Goal: Entertainment & Leisure: Browse casually

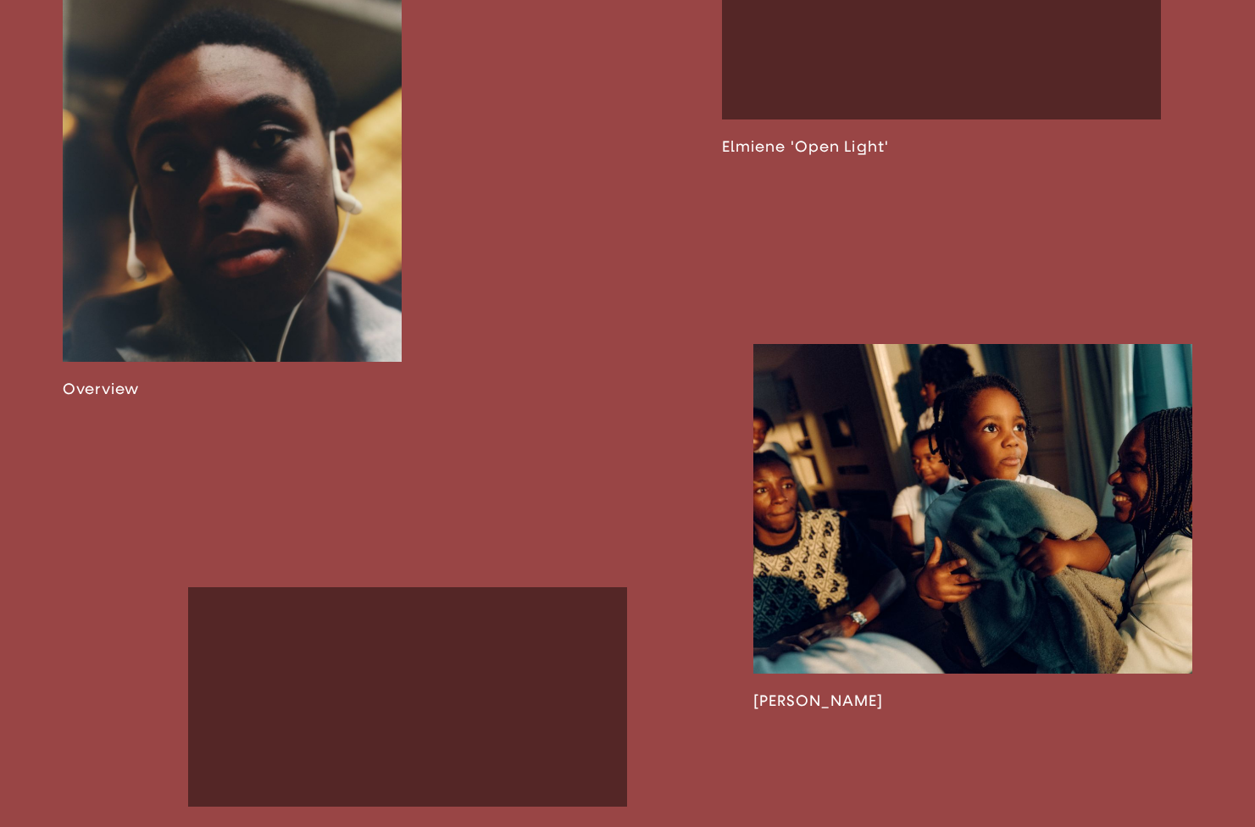
scroll to position [1374, 0]
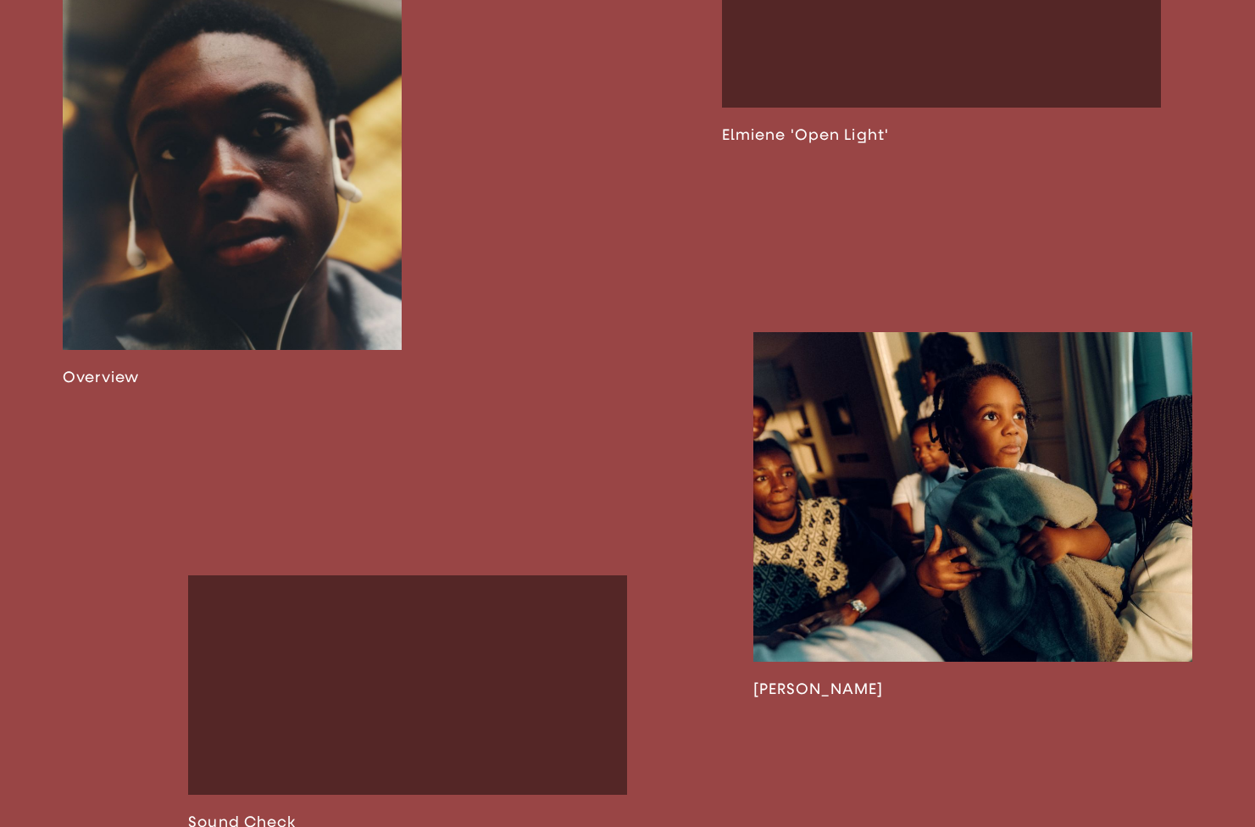
click at [313, 221] on link at bounding box center [232, 162] width 339 height 449
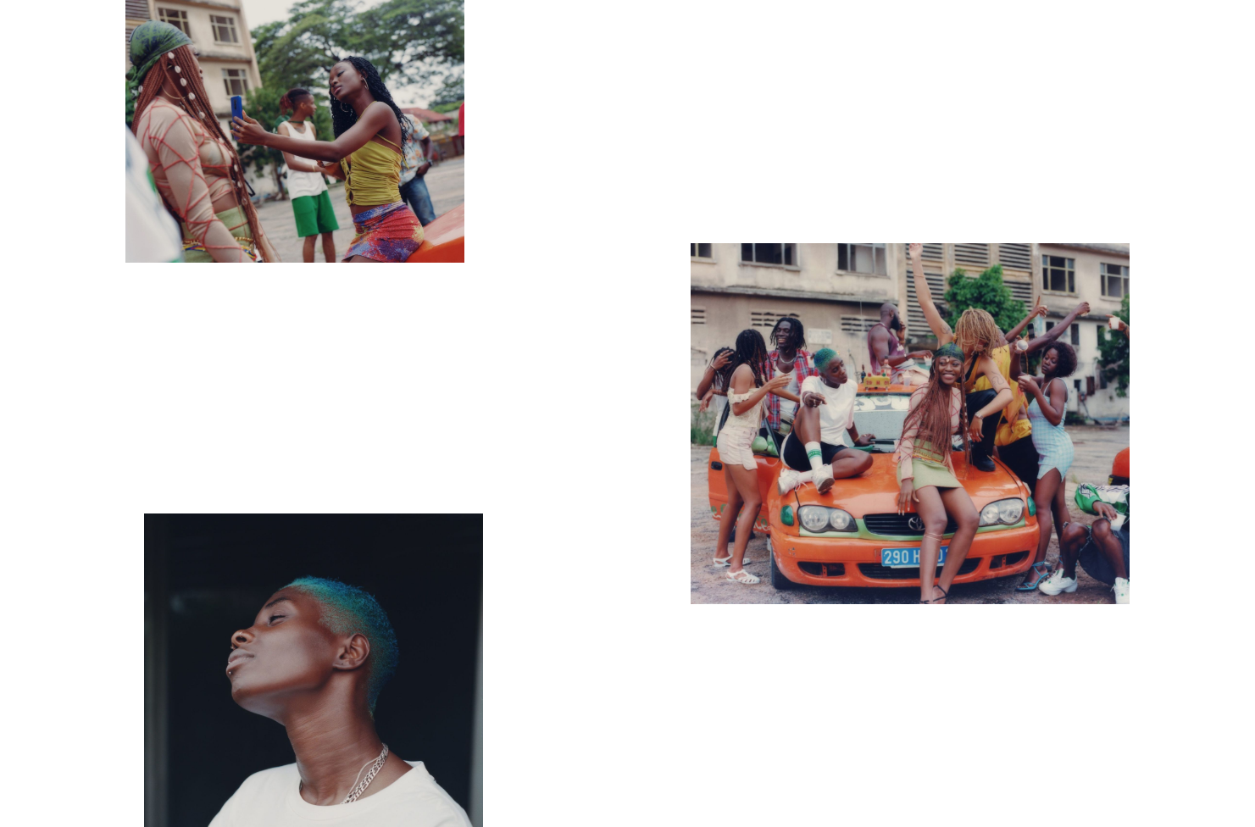
scroll to position [8322, 0]
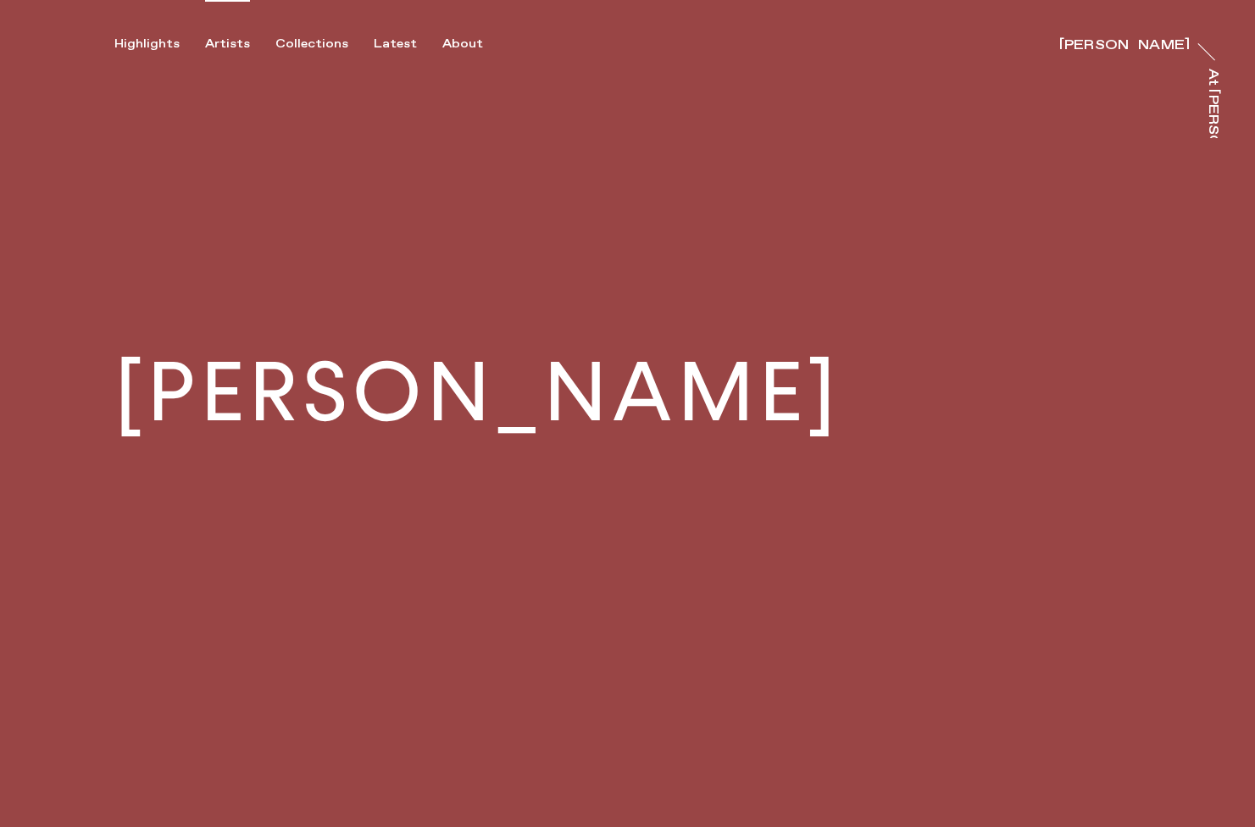
click at [230, 44] on div "Artists" at bounding box center [227, 43] width 45 height 15
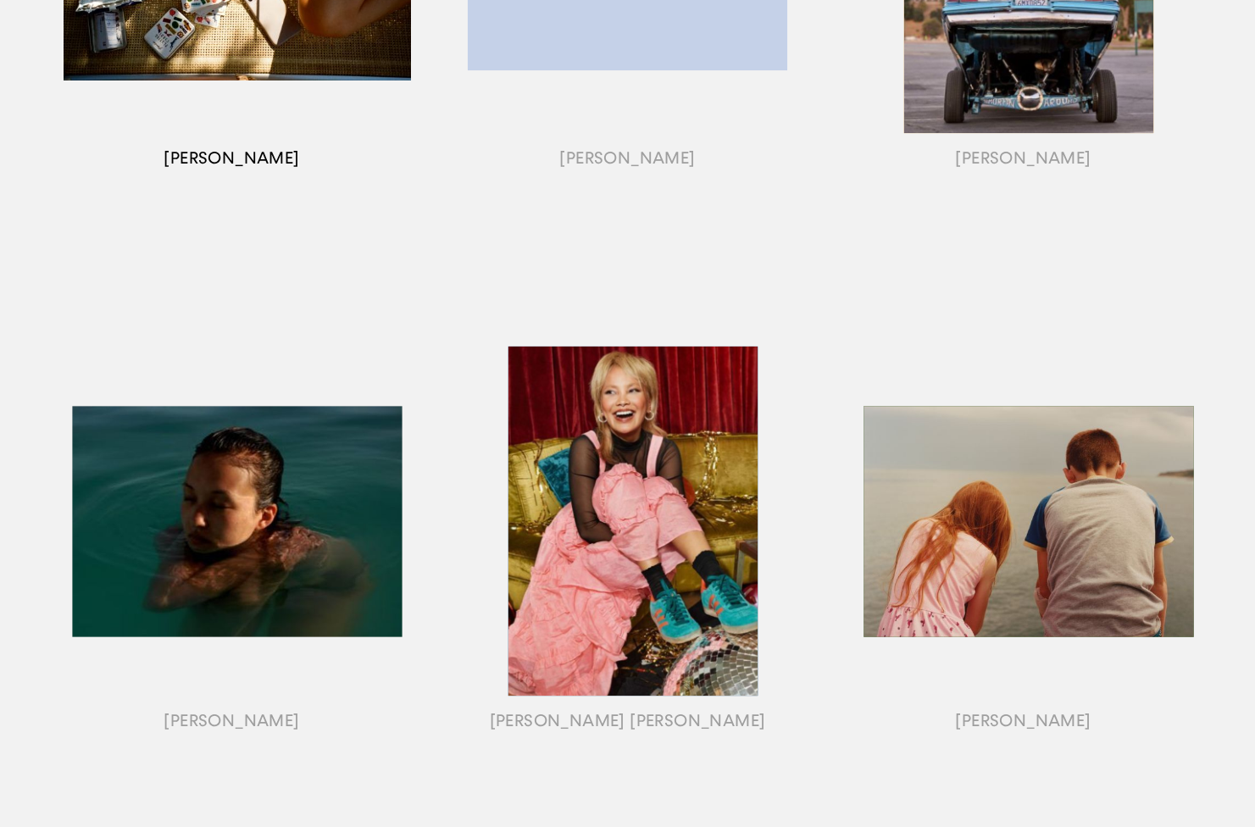
scroll to position [550, 0]
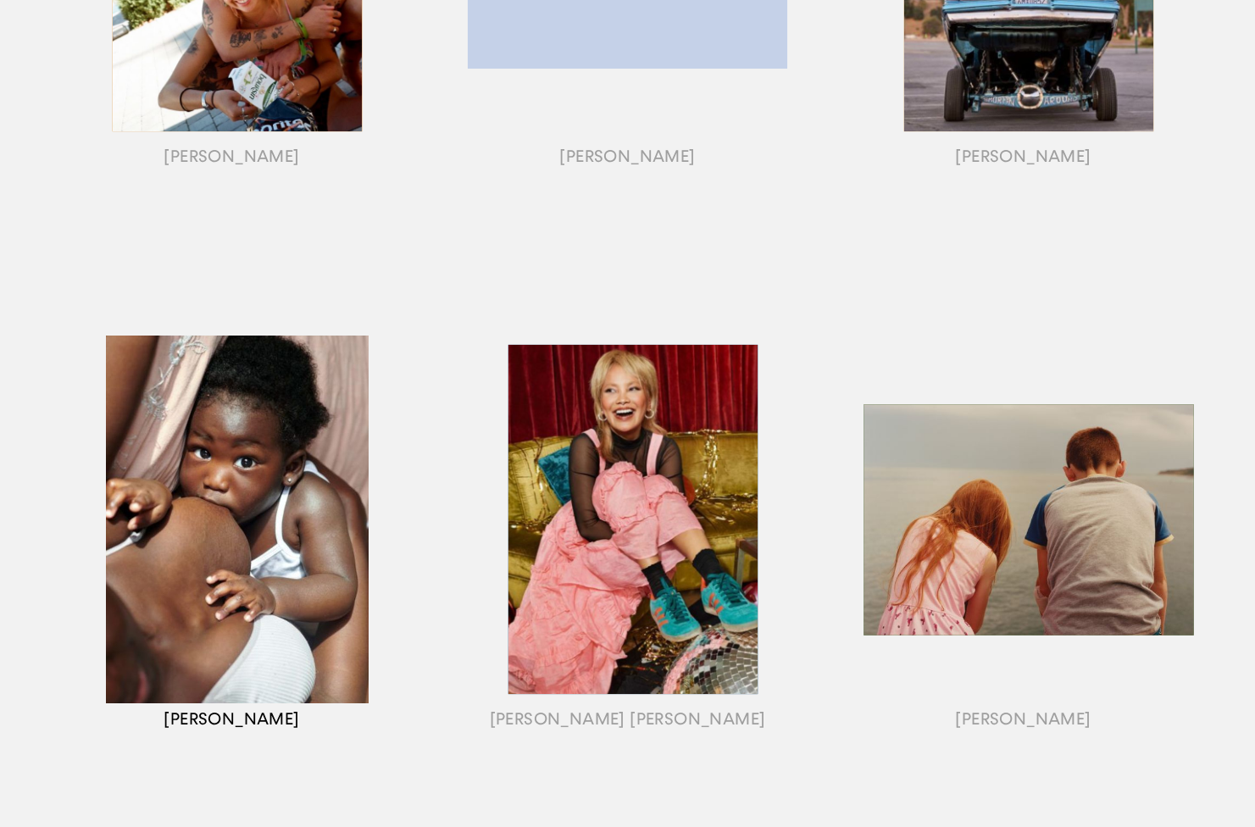
click at [312, 464] on div "button" at bounding box center [232, 540] width 396 height 529
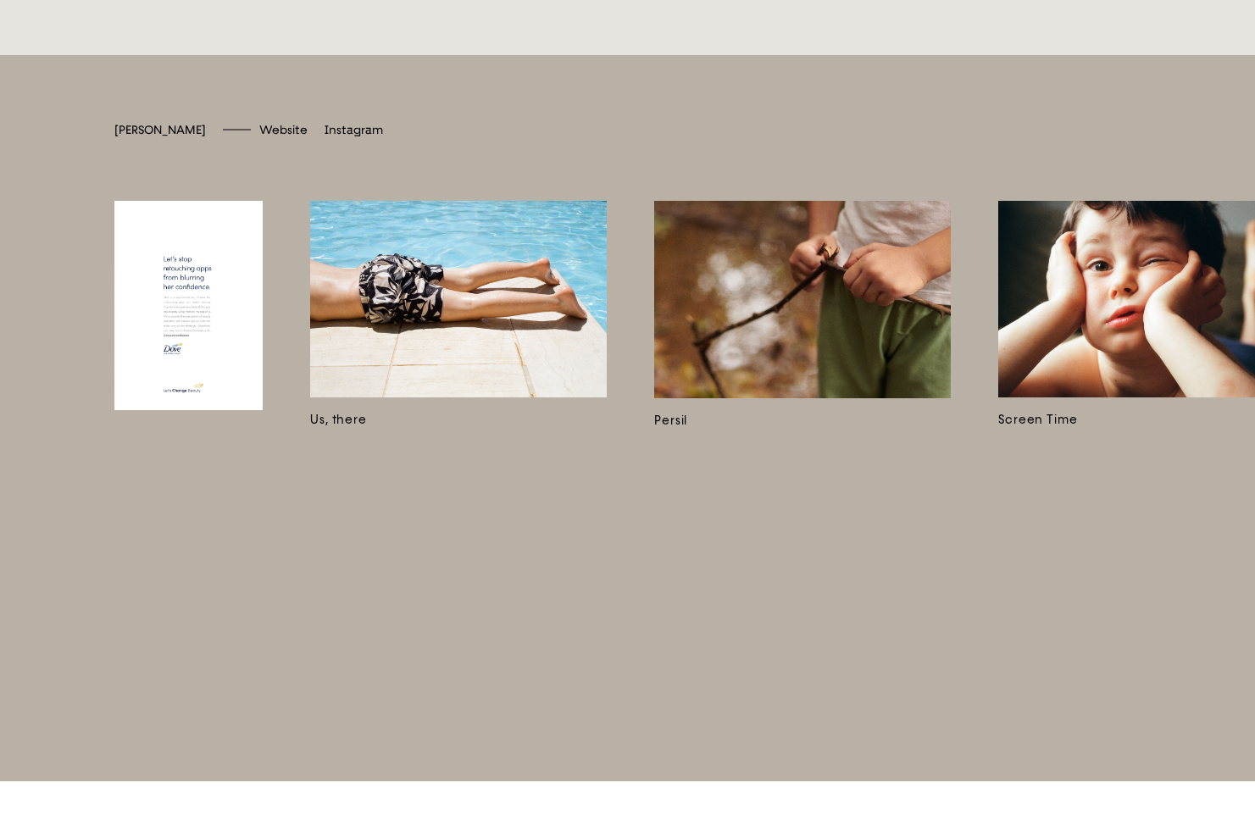
scroll to position [0, 1375]
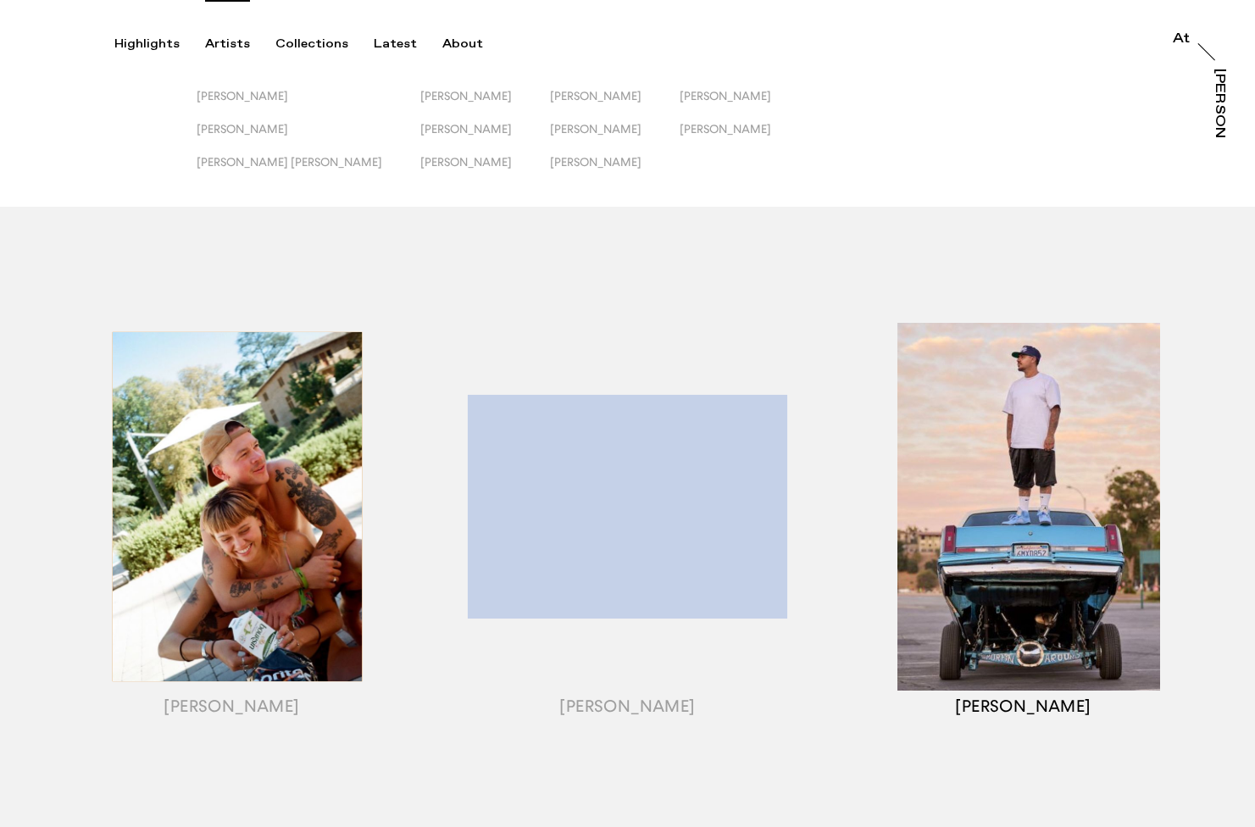
click at [954, 453] on div "button" at bounding box center [1023, 528] width 396 height 529
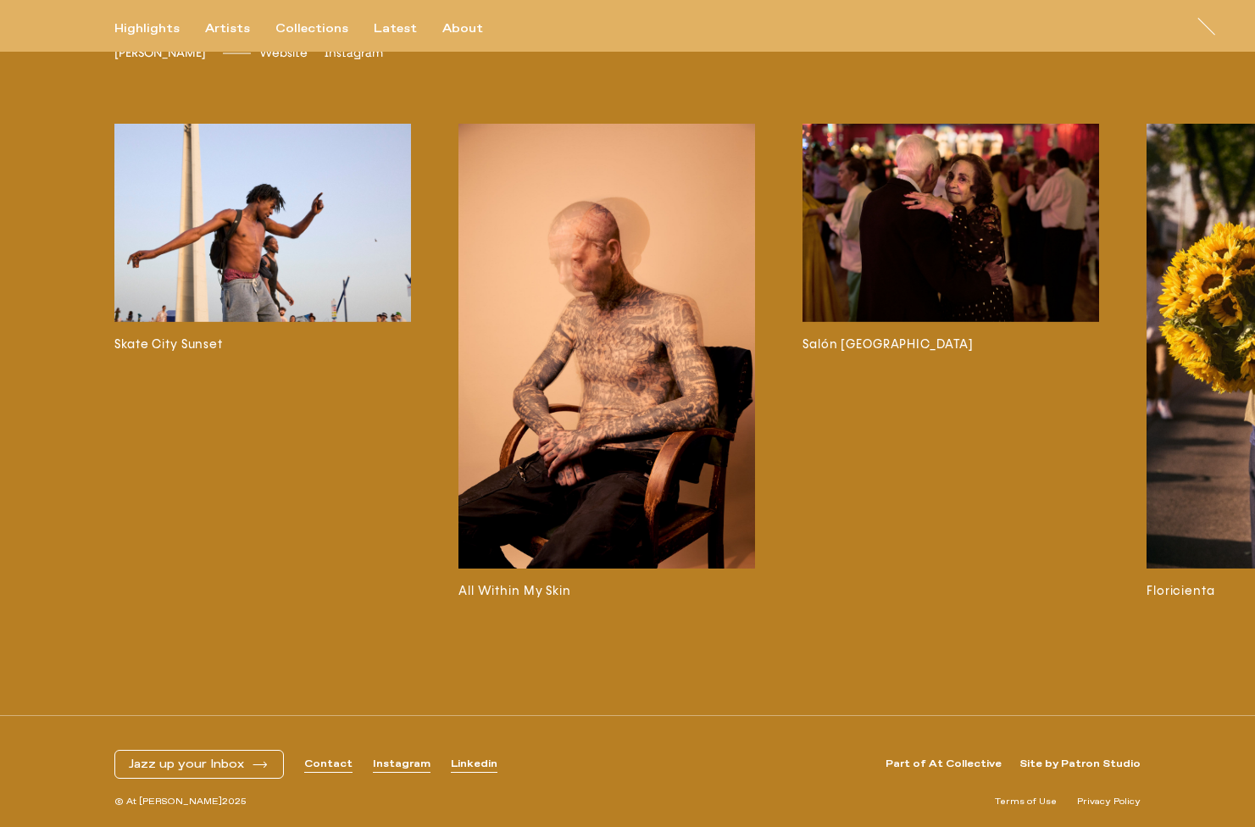
scroll to position [4568, 0]
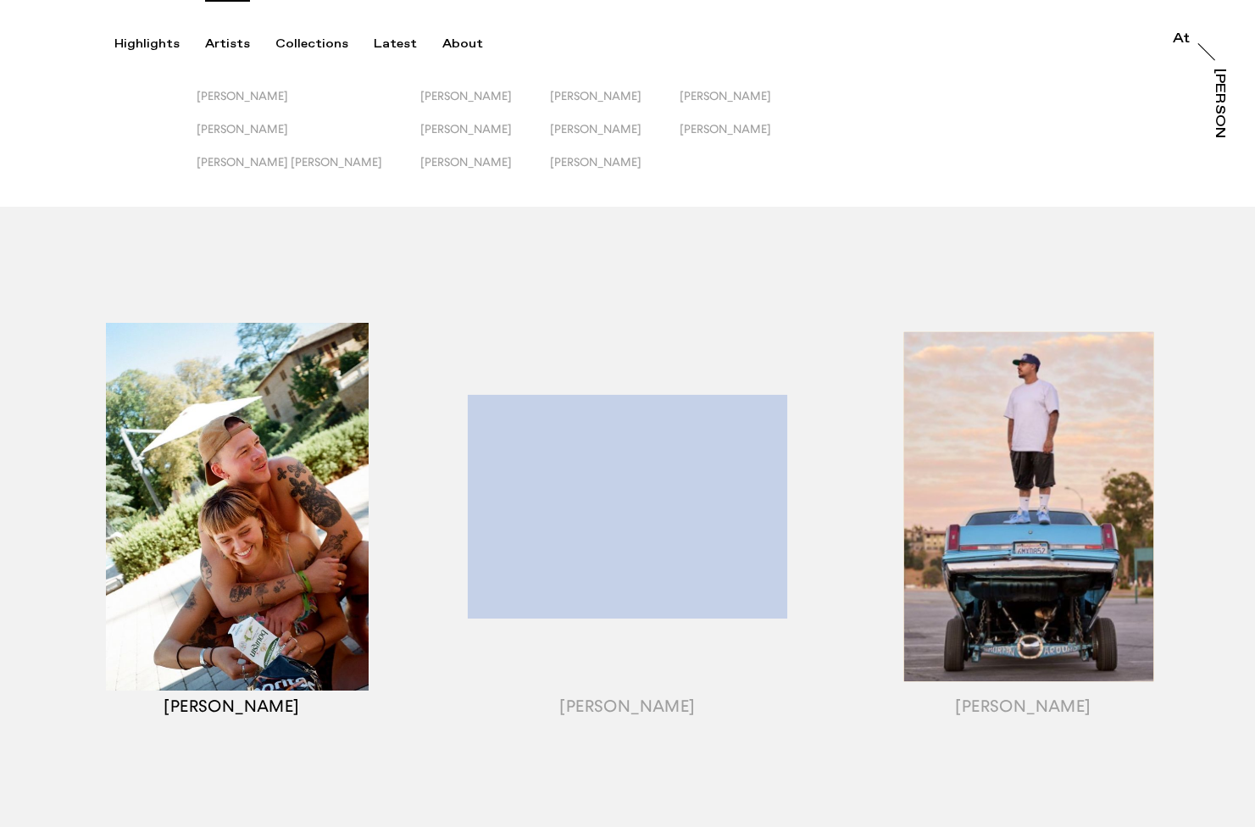
click at [299, 512] on div "button" at bounding box center [232, 528] width 396 height 529
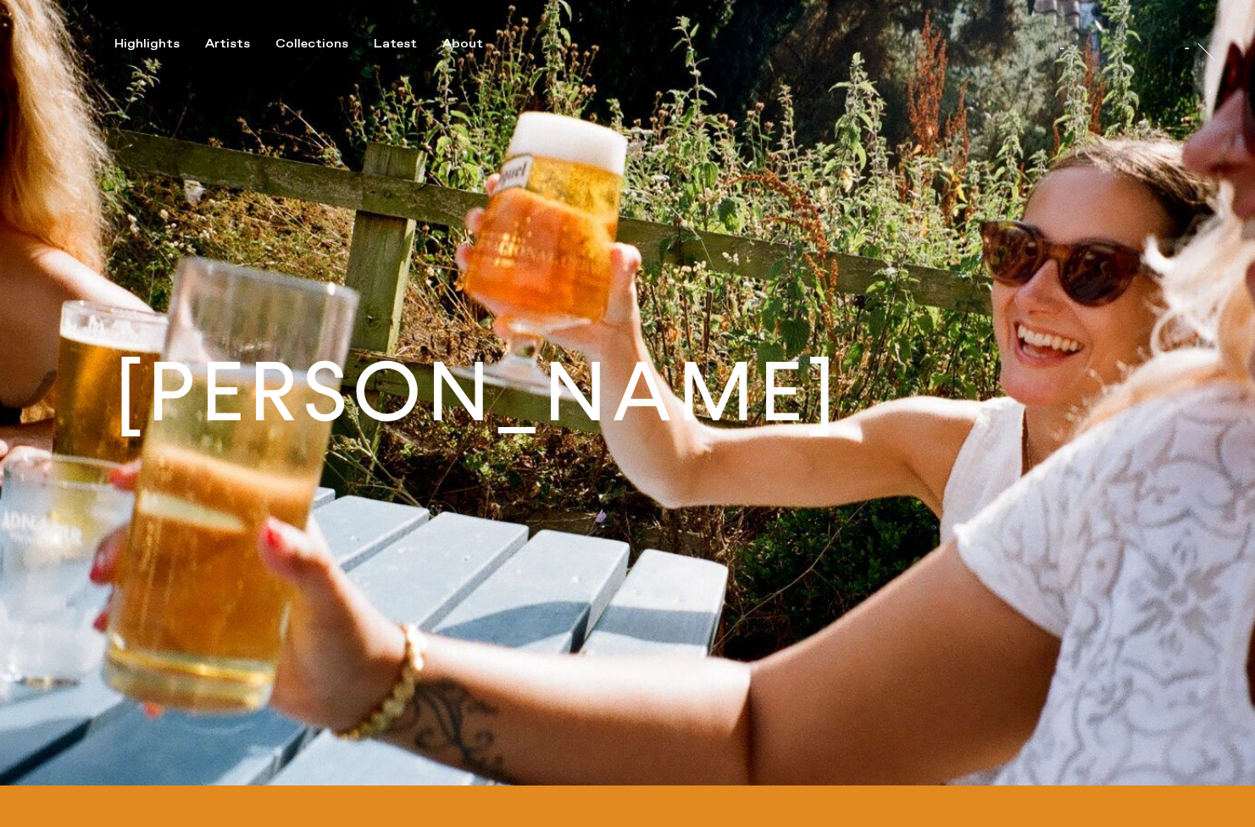
click at [301, 617] on img at bounding box center [627, 393] width 1255 height 786
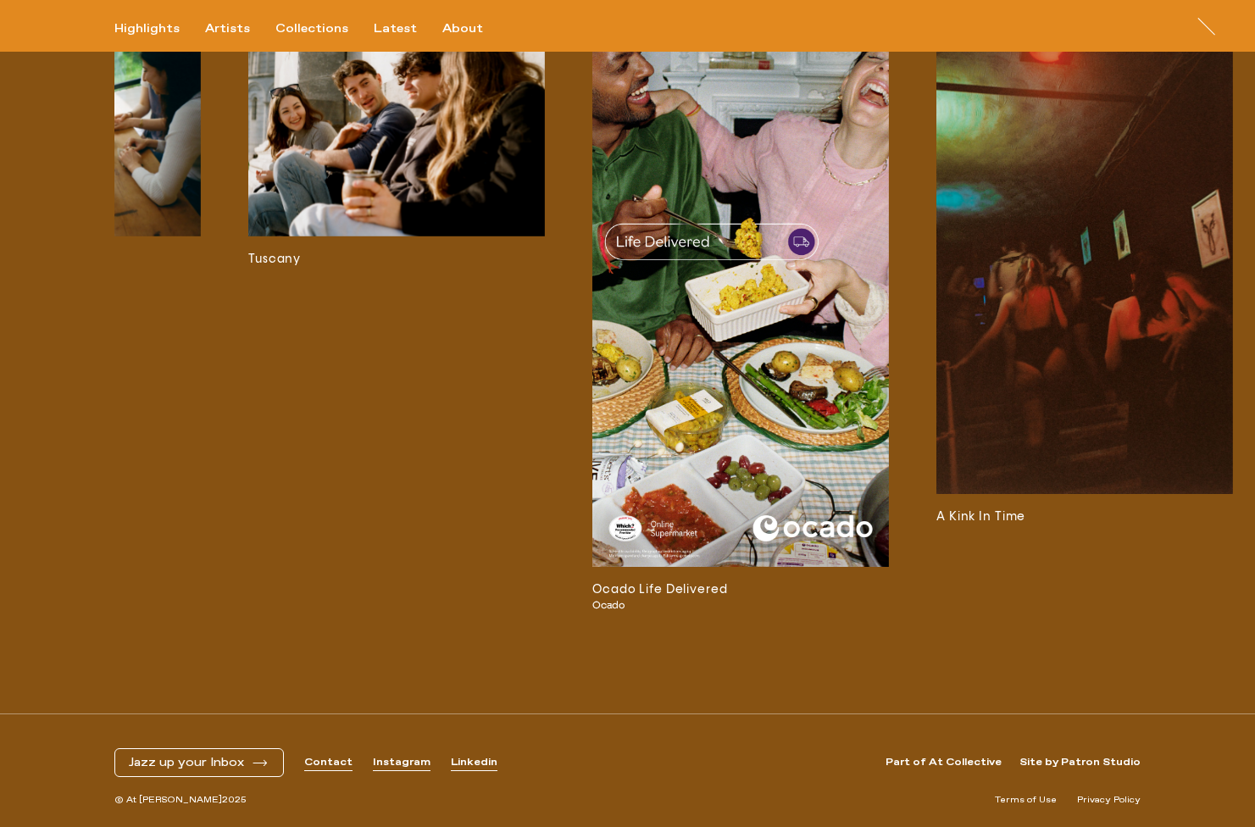
scroll to position [0, 742]
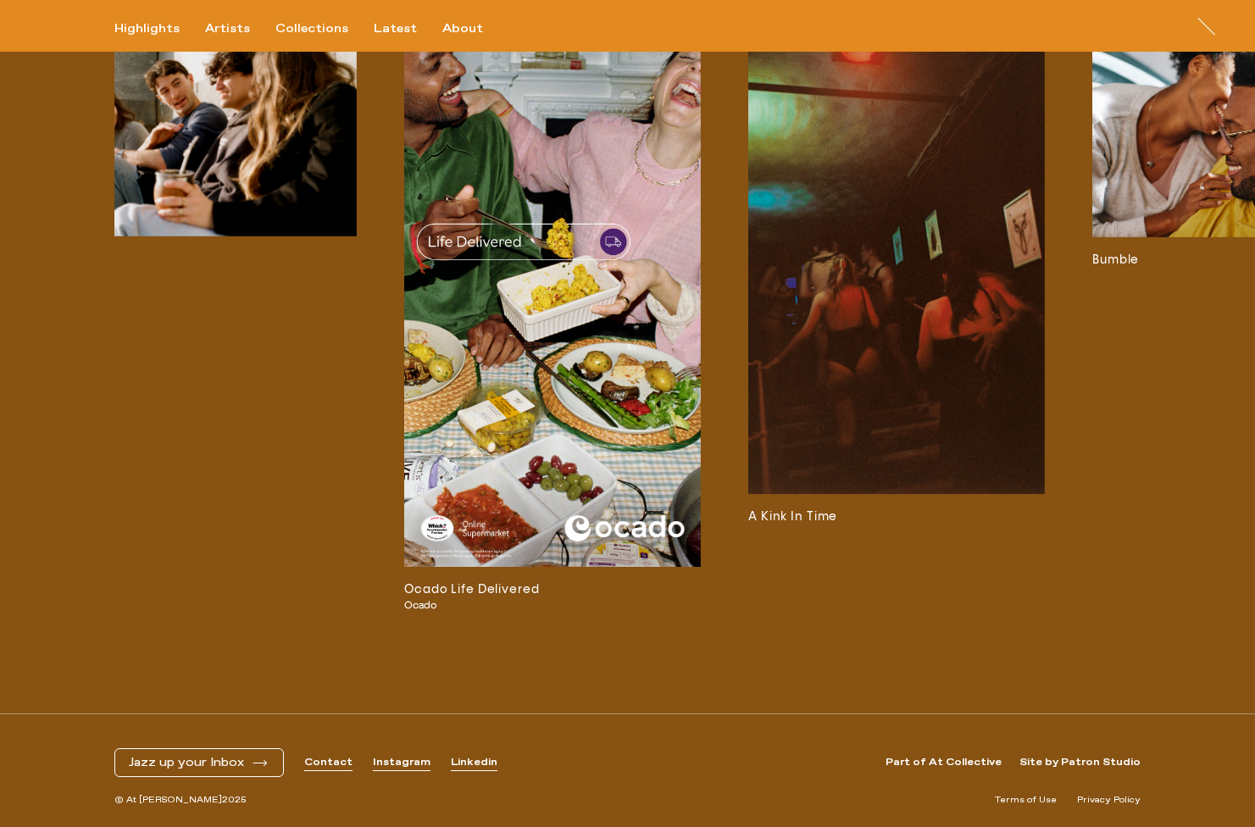
click at [828, 314] on img at bounding box center [896, 267] width 297 height 454
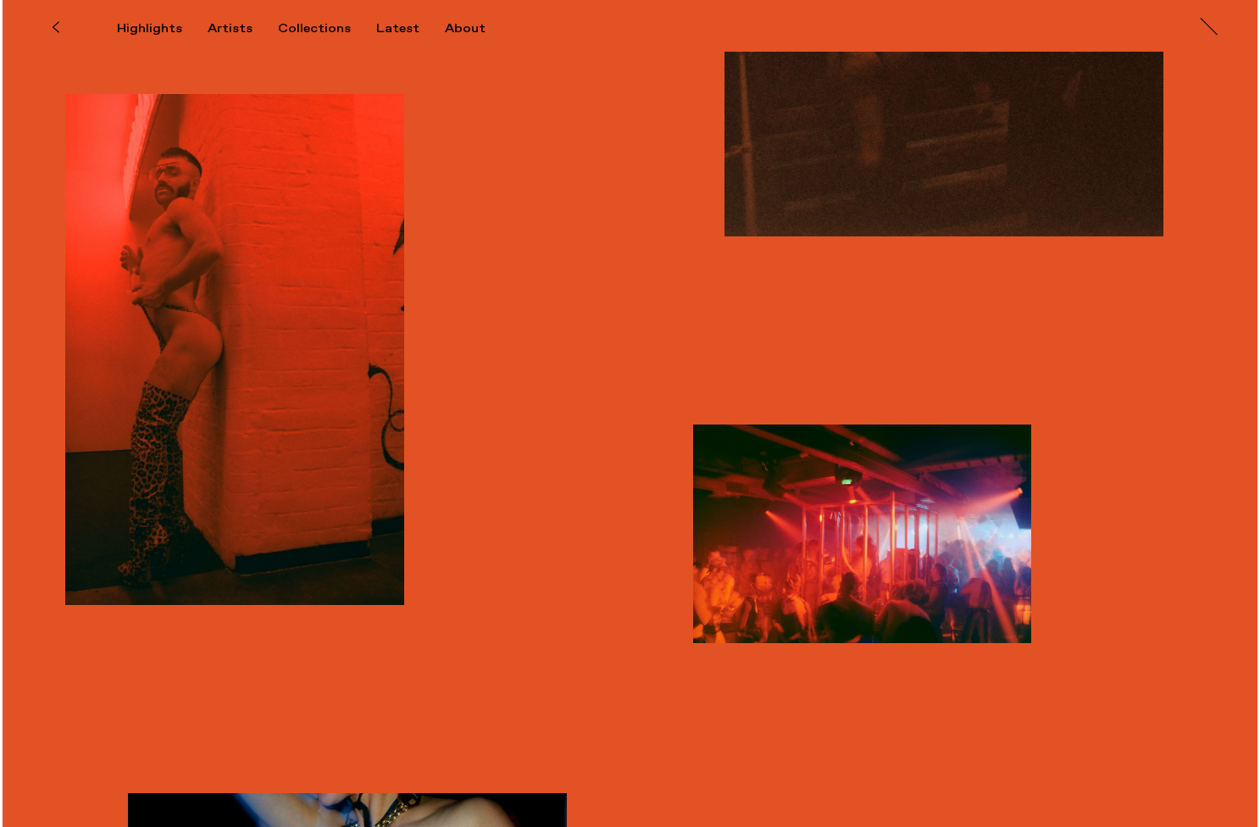
scroll to position [1908, 0]
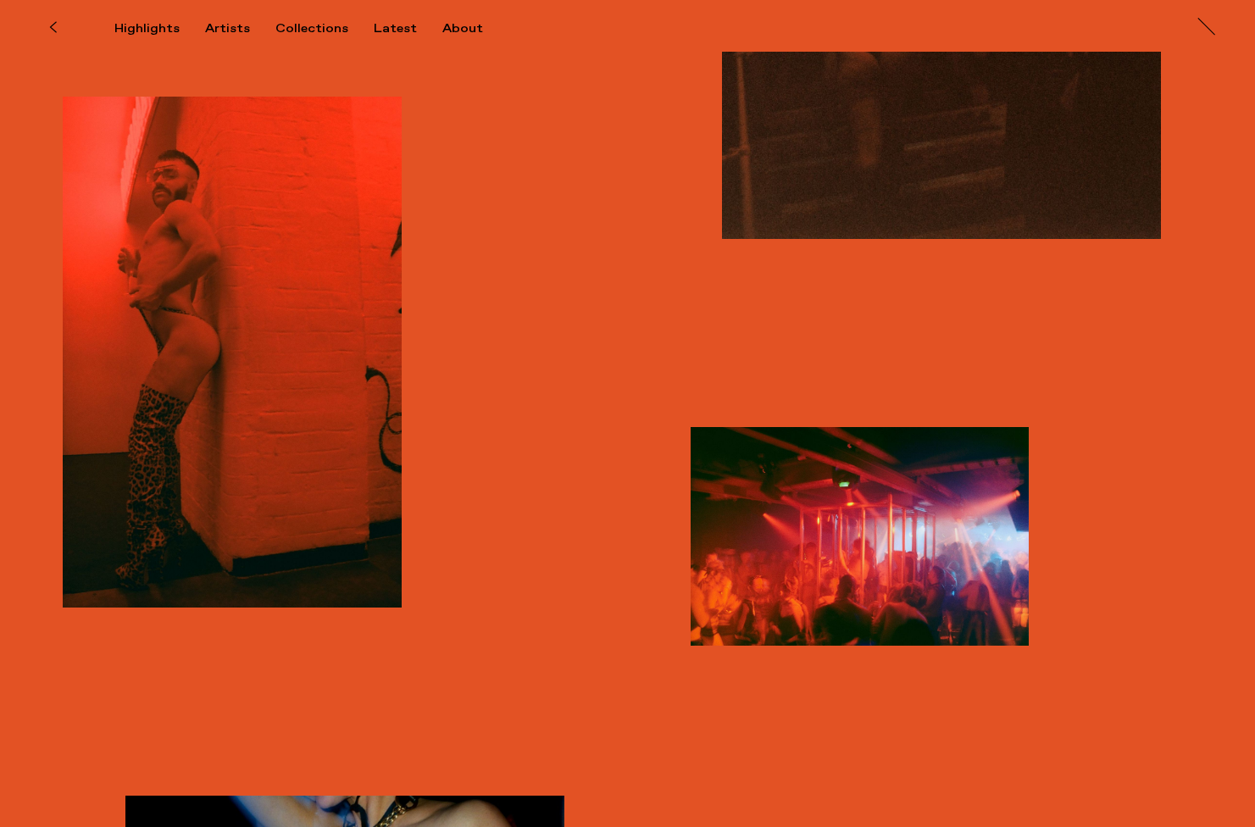
click at [787, 542] on img "button" at bounding box center [860, 536] width 339 height 218
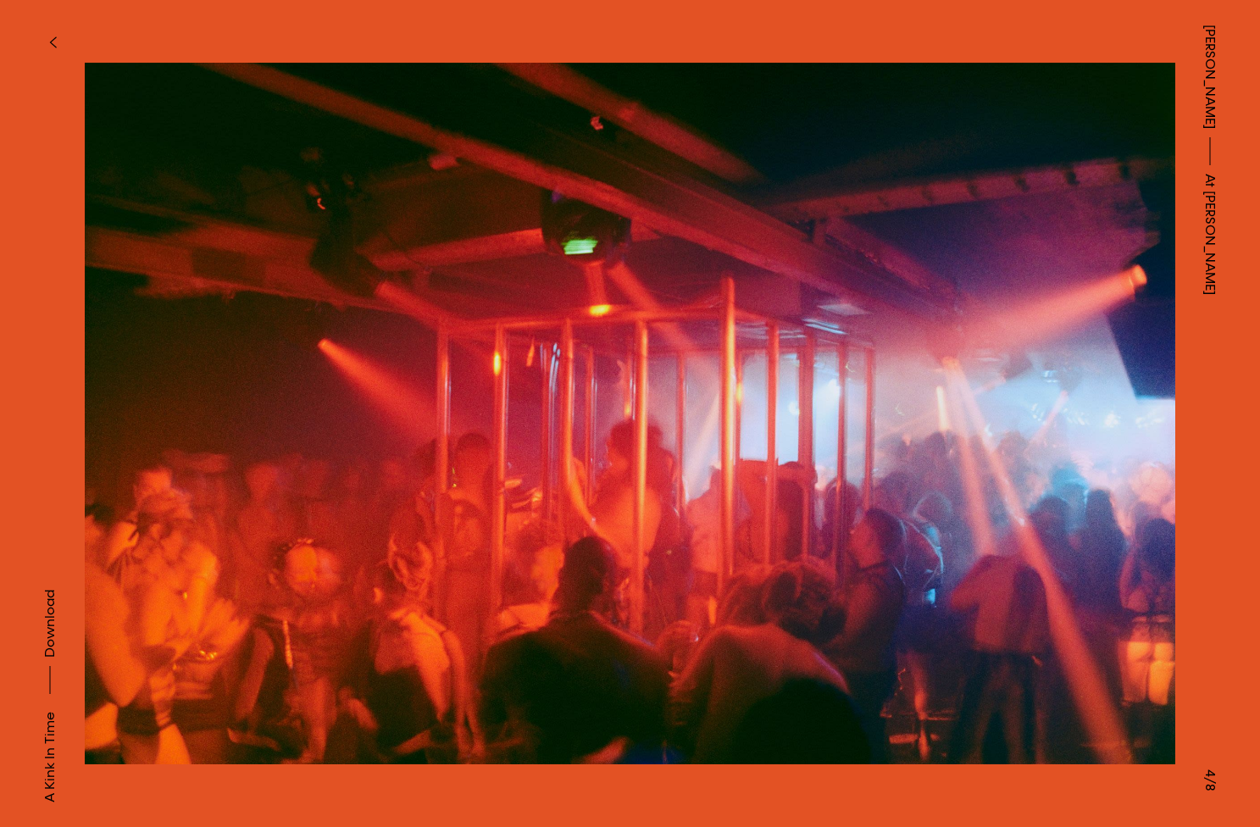
click at [1086, 558] on img at bounding box center [630, 414] width 1091 height 778
click at [1101, 419] on img at bounding box center [630, 414] width 1091 height 778
click at [1092, 99] on button at bounding box center [945, 207] width 630 height 414
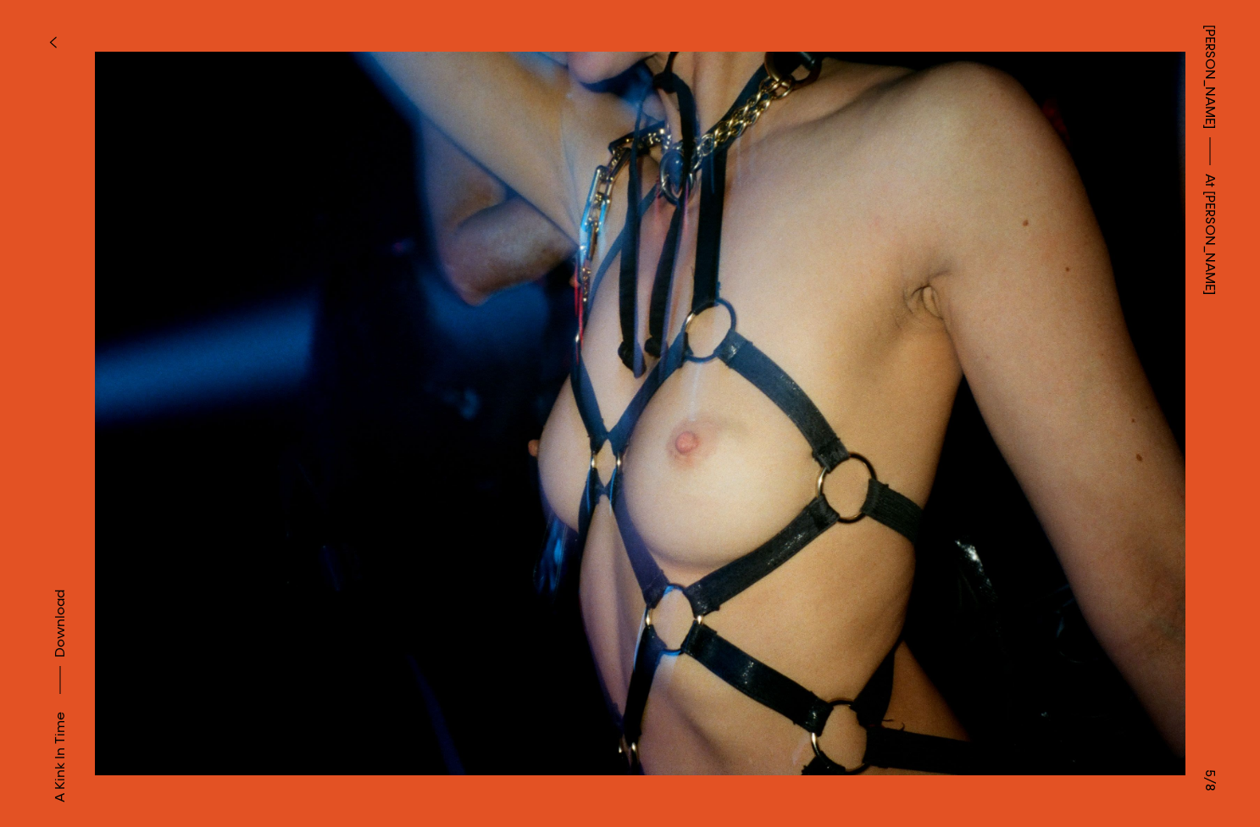
click at [1092, 99] on button at bounding box center [945, 207] width 630 height 414
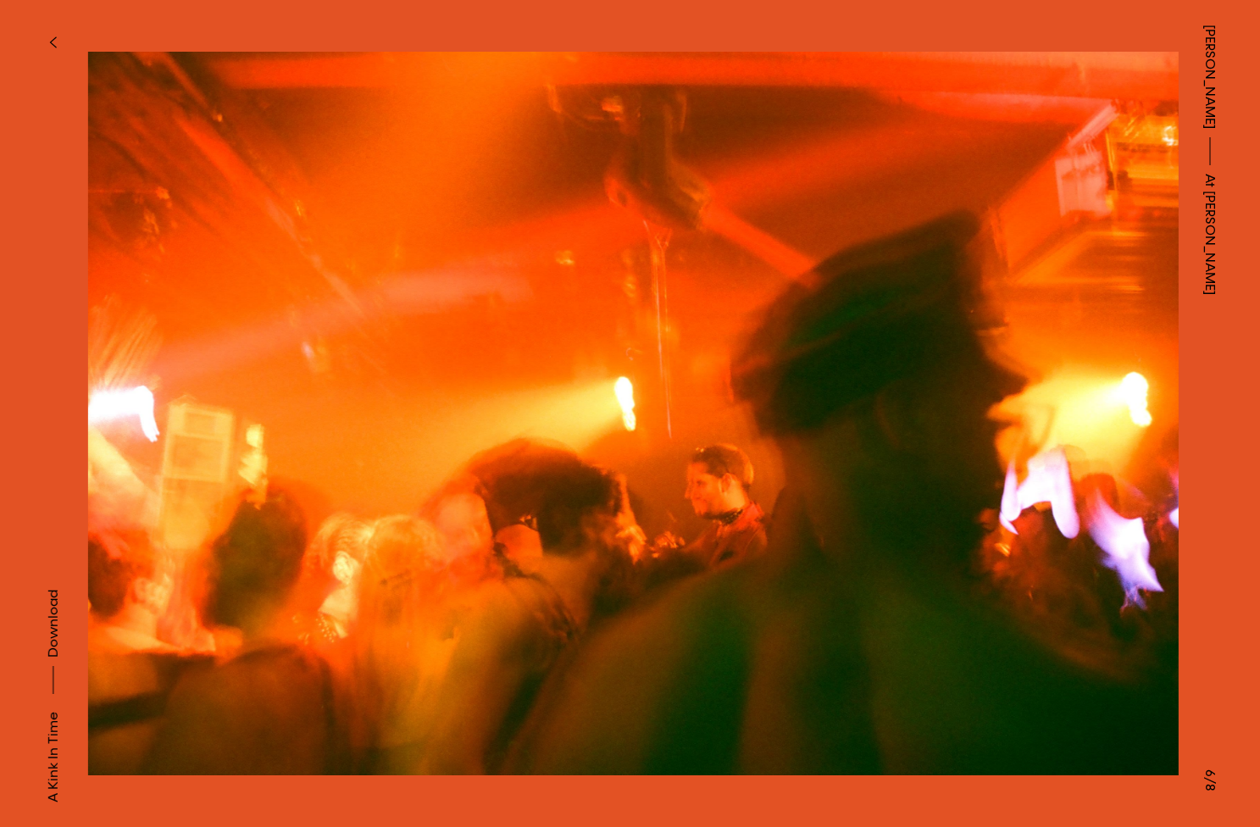
click at [1092, 99] on button at bounding box center [945, 207] width 630 height 414
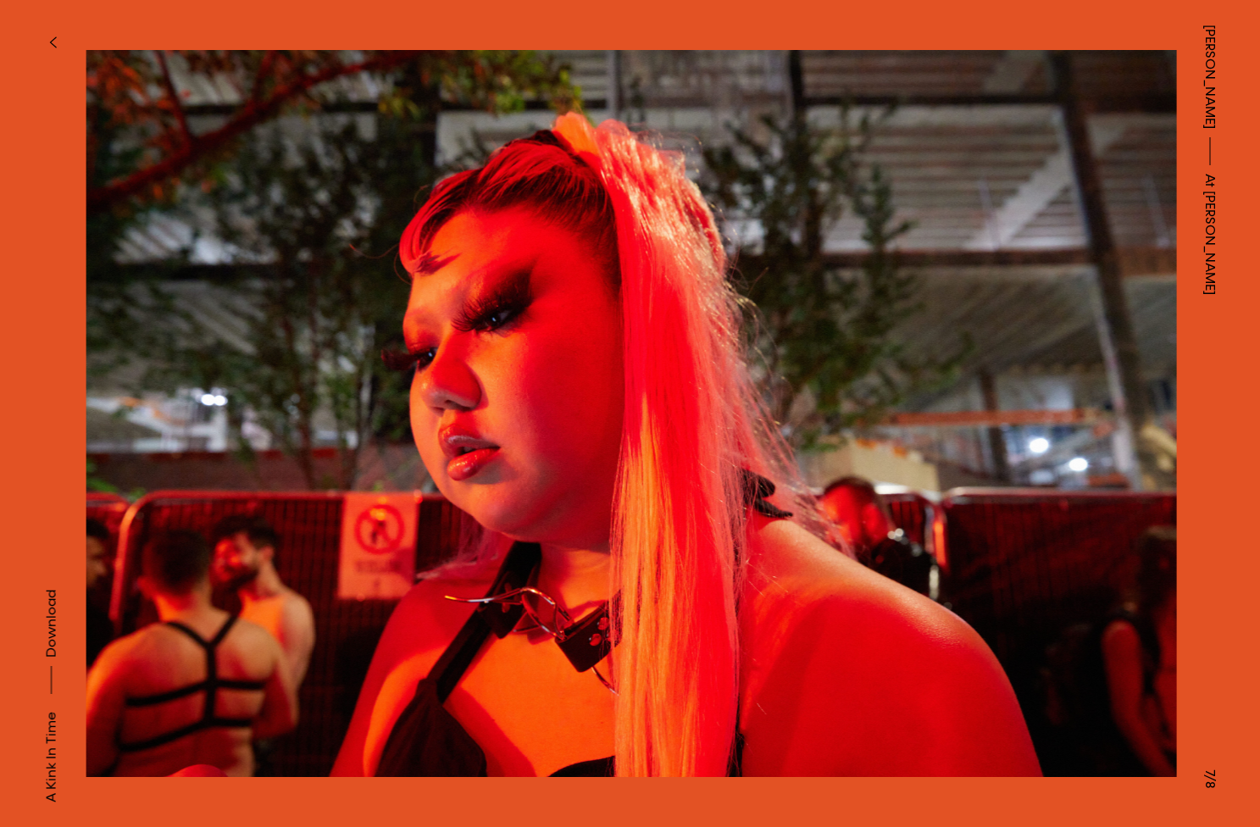
click at [1092, 99] on button at bounding box center [945, 207] width 630 height 414
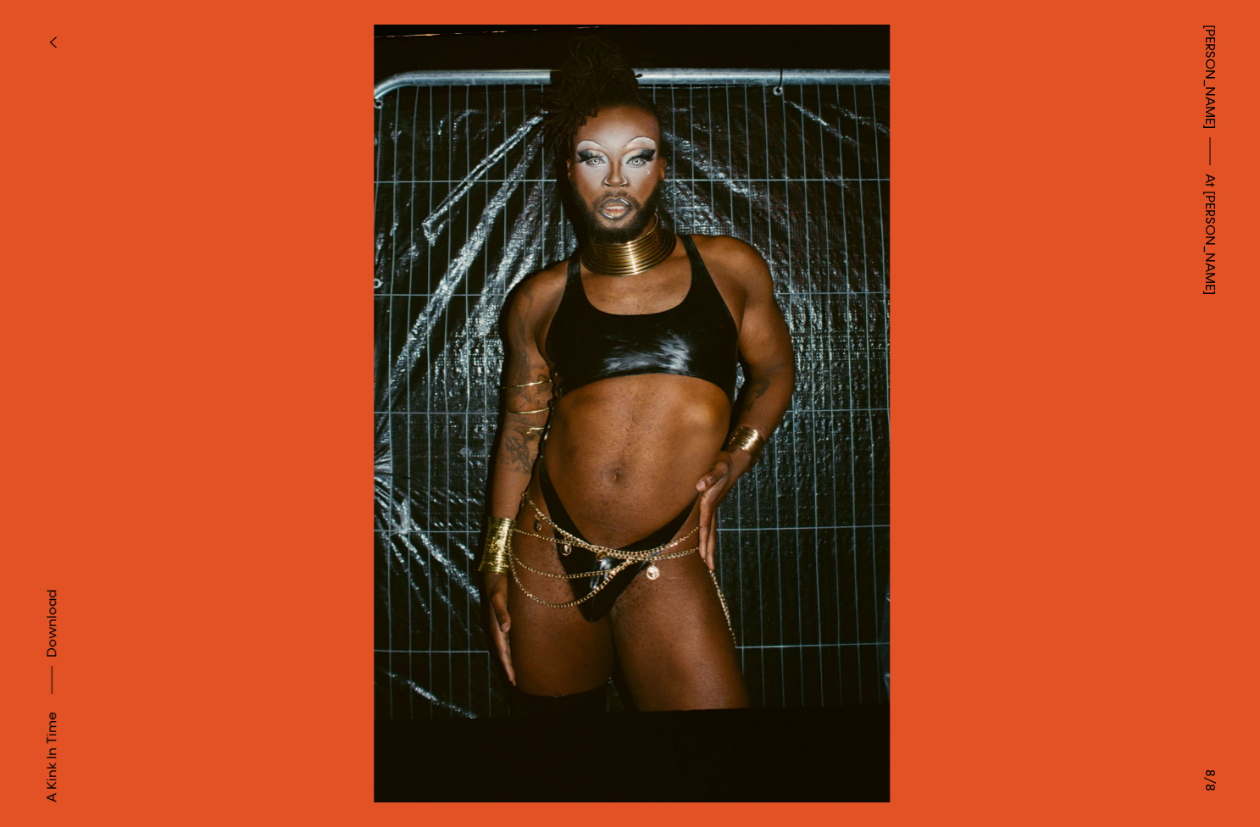
click at [1093, 88] on button at bounding box center [945, 207] width 630 height 414
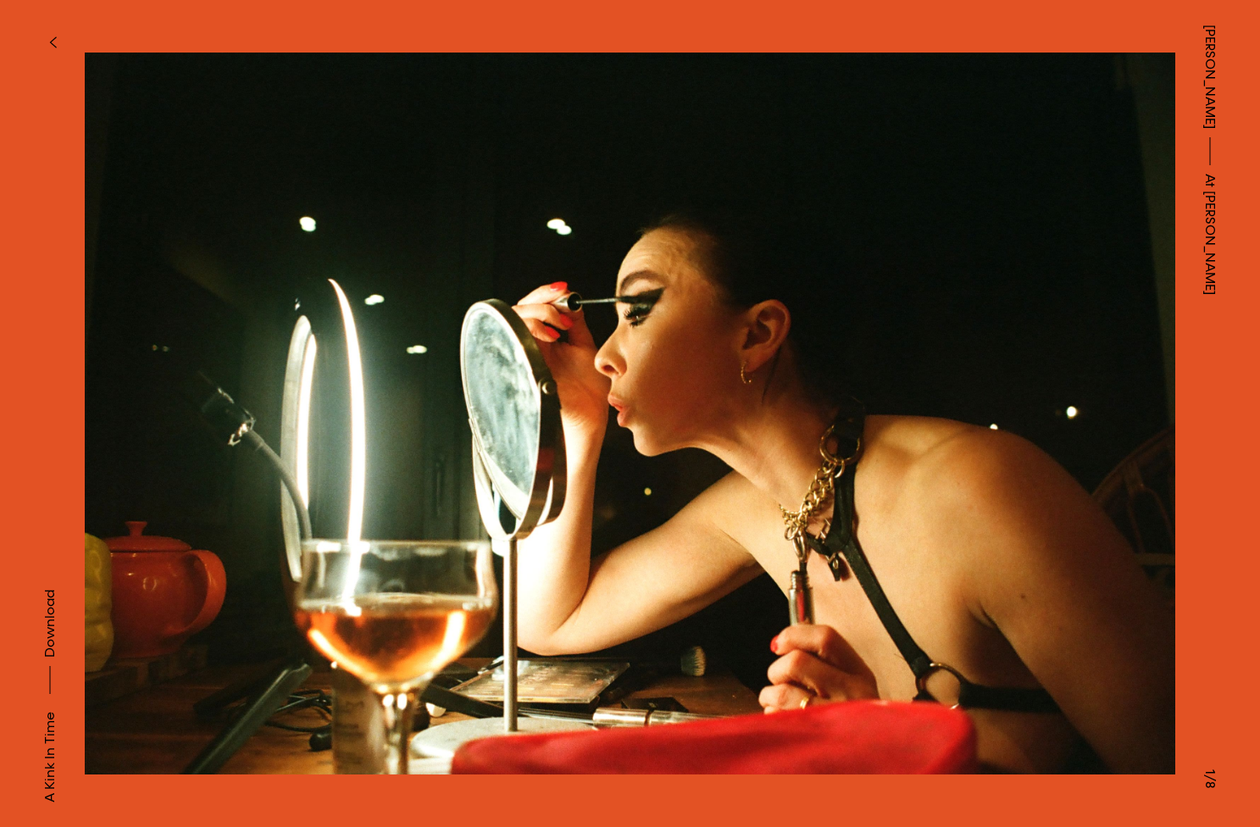
click at [1091, 212] on button at bounding box center [945, 207] width 630 height 414
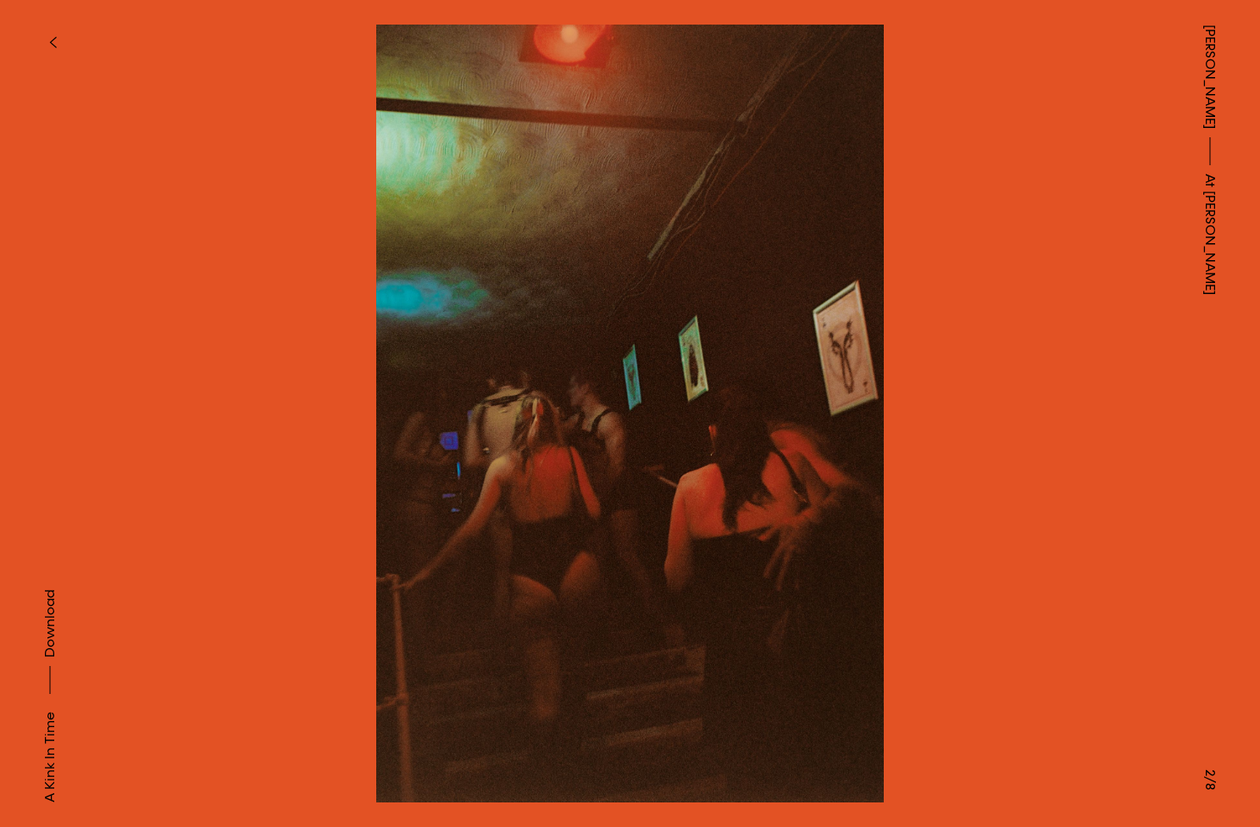
click at [1079, 215] on button at bounding box center [945, 207] width 630 height 414
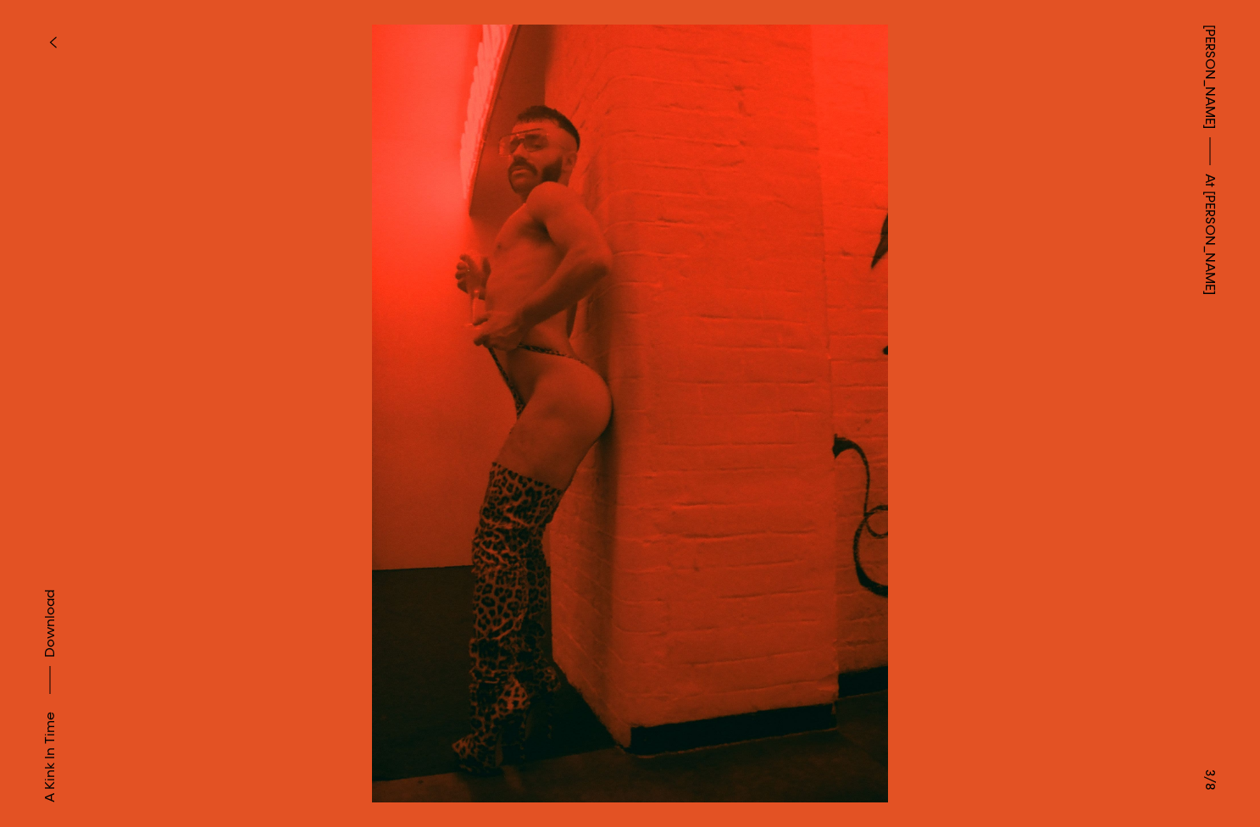
click at [1014, 522] on img at bounding box center [630, 414] width 1091 height 778
click at [49, 35] on button "button" at bounding box center [52, 42] width 37 height 37
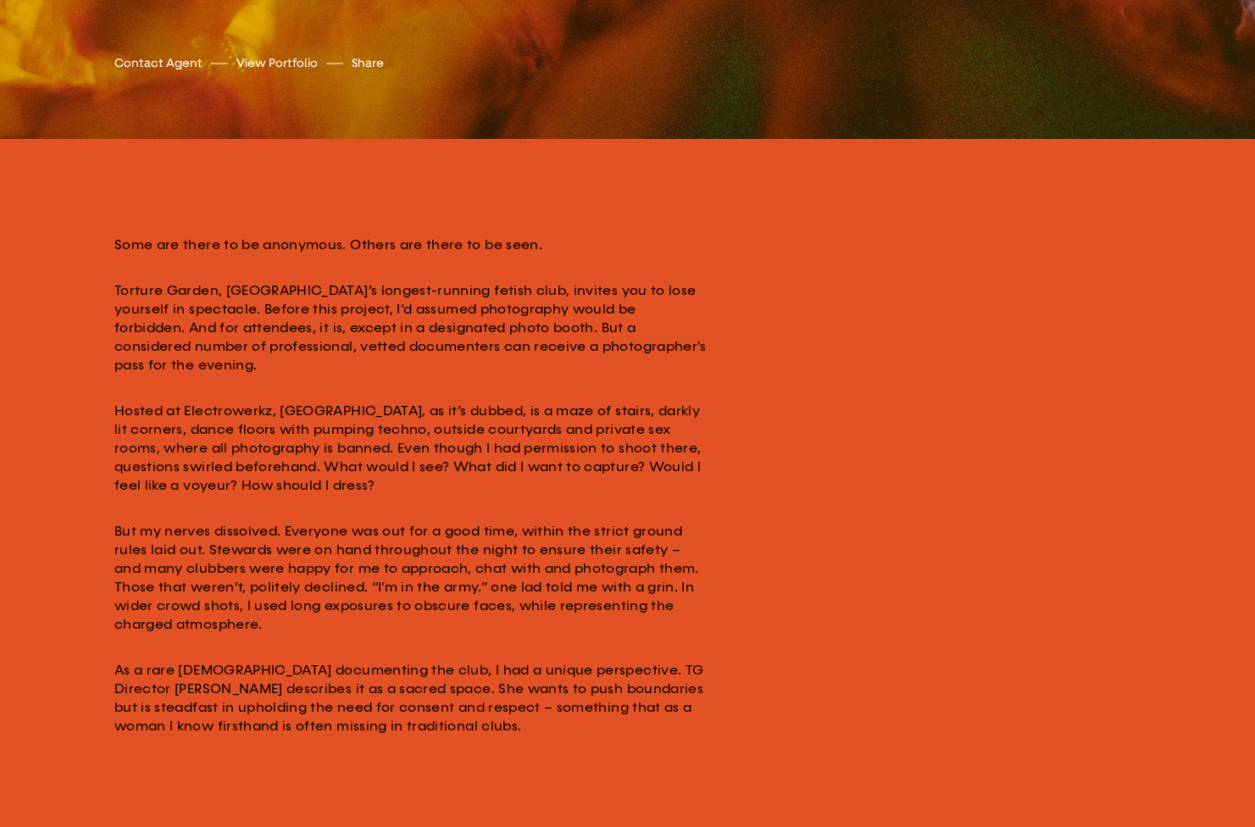
scroll to position [329, 0]
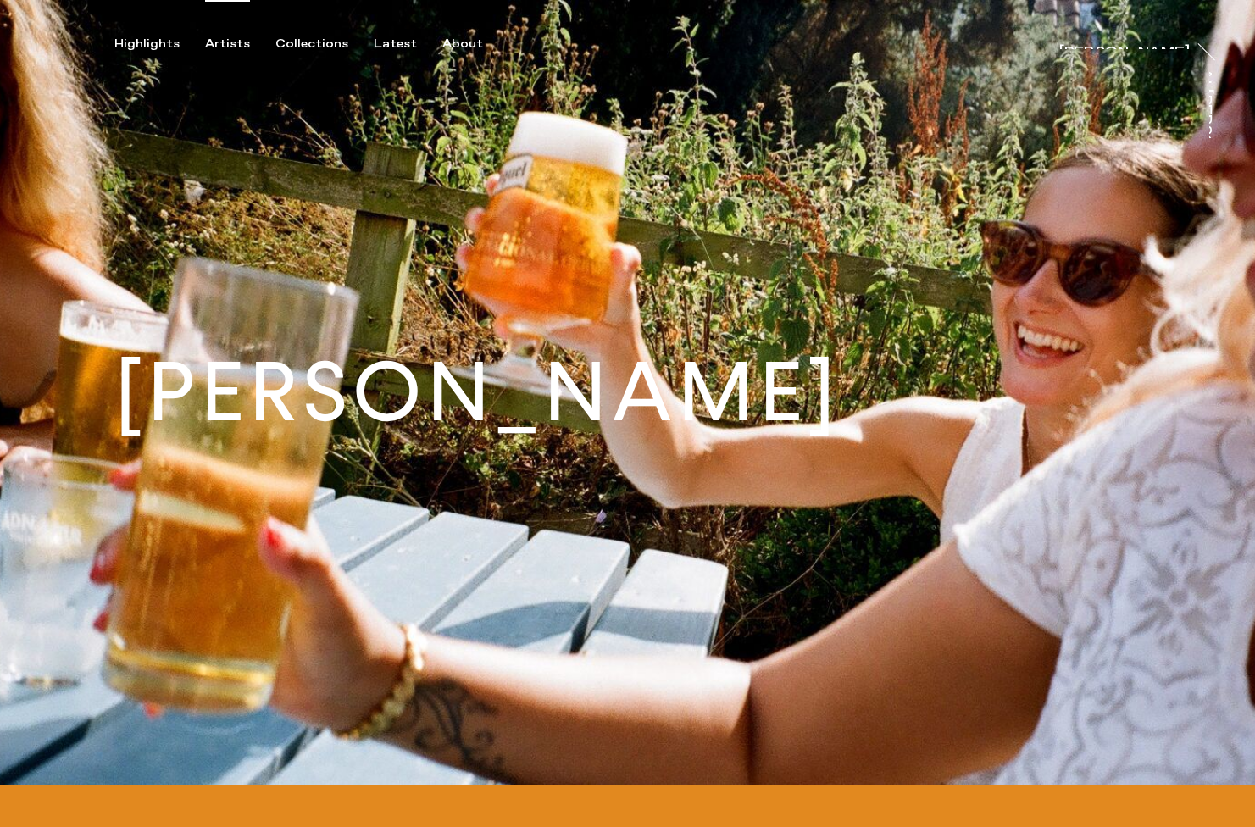
click at [230, 48] on div "Artists" at bounding box center [227, 43] width 45 height 15
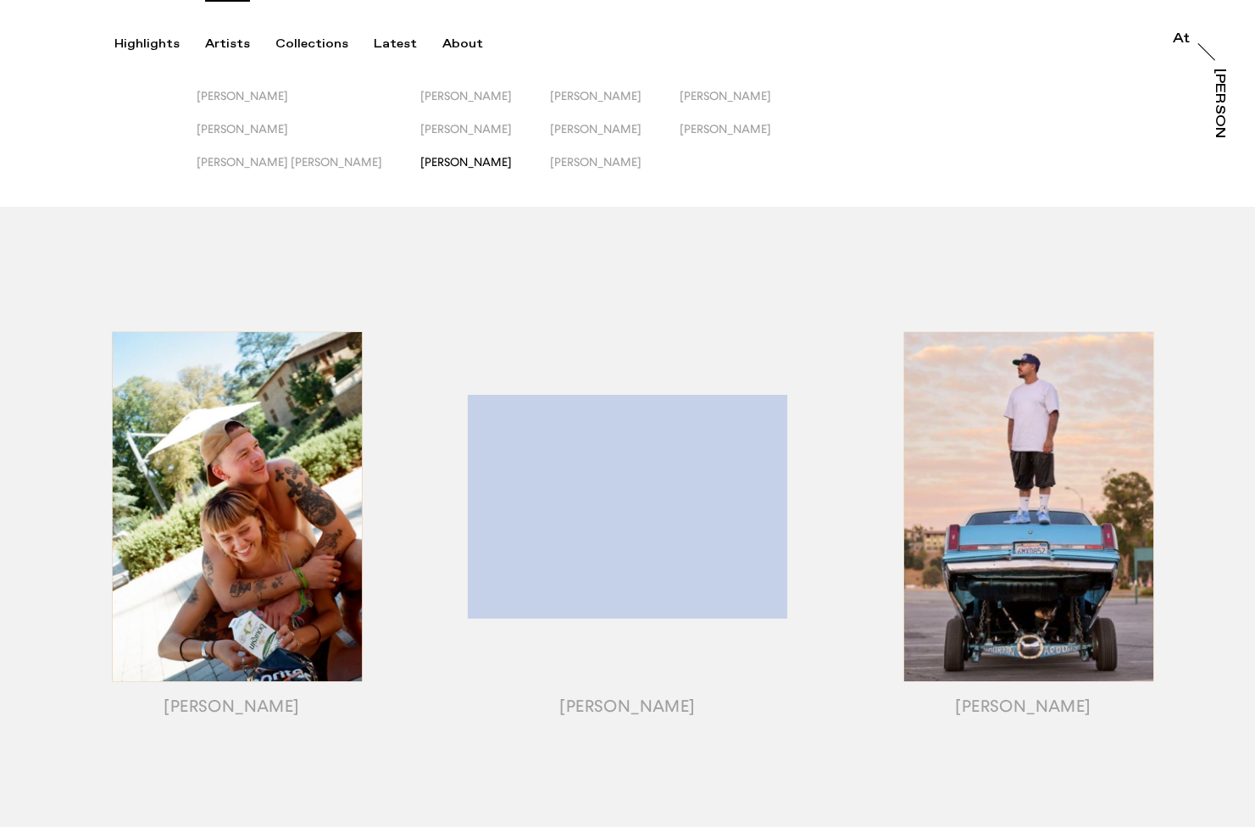
click at [420, 161] on span "[PERSON_NAME]" at bounding box center [466, 162] width 92 height 14
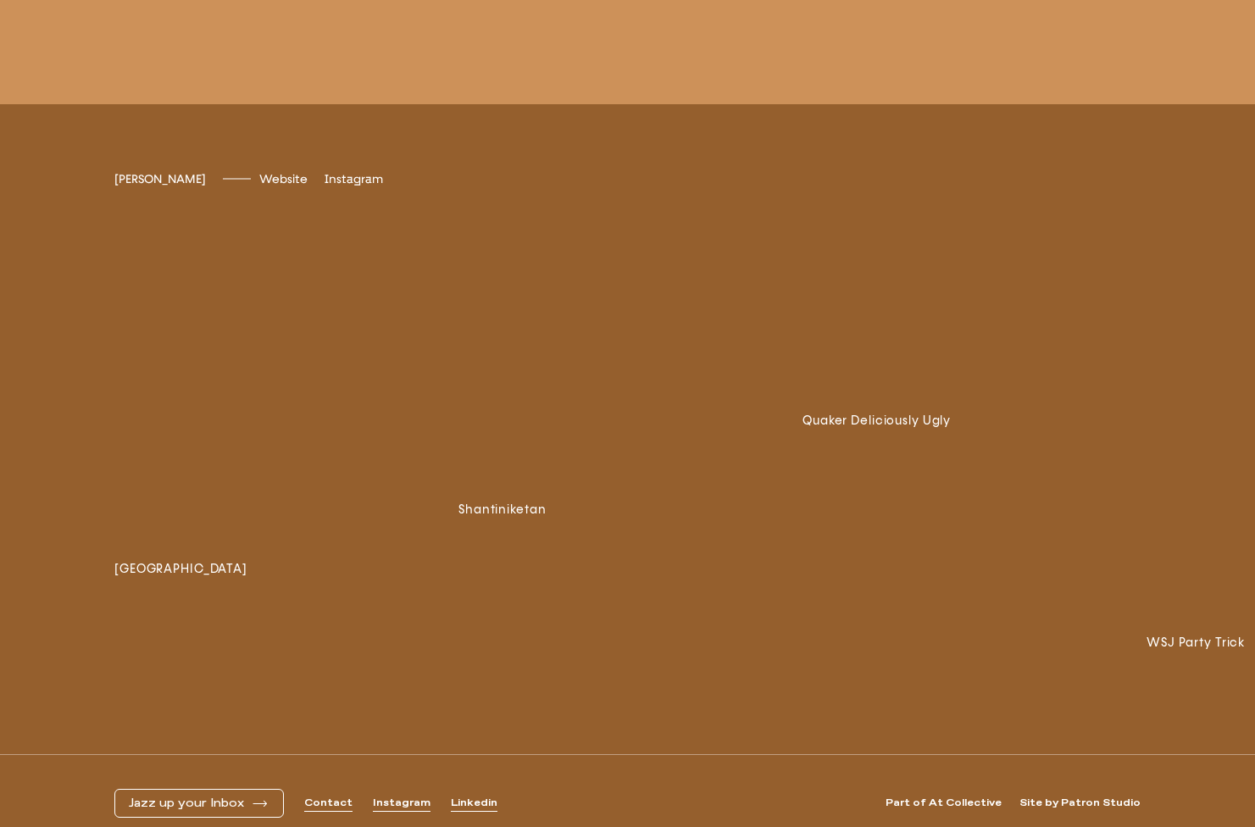
scroll to position [4145, 0]
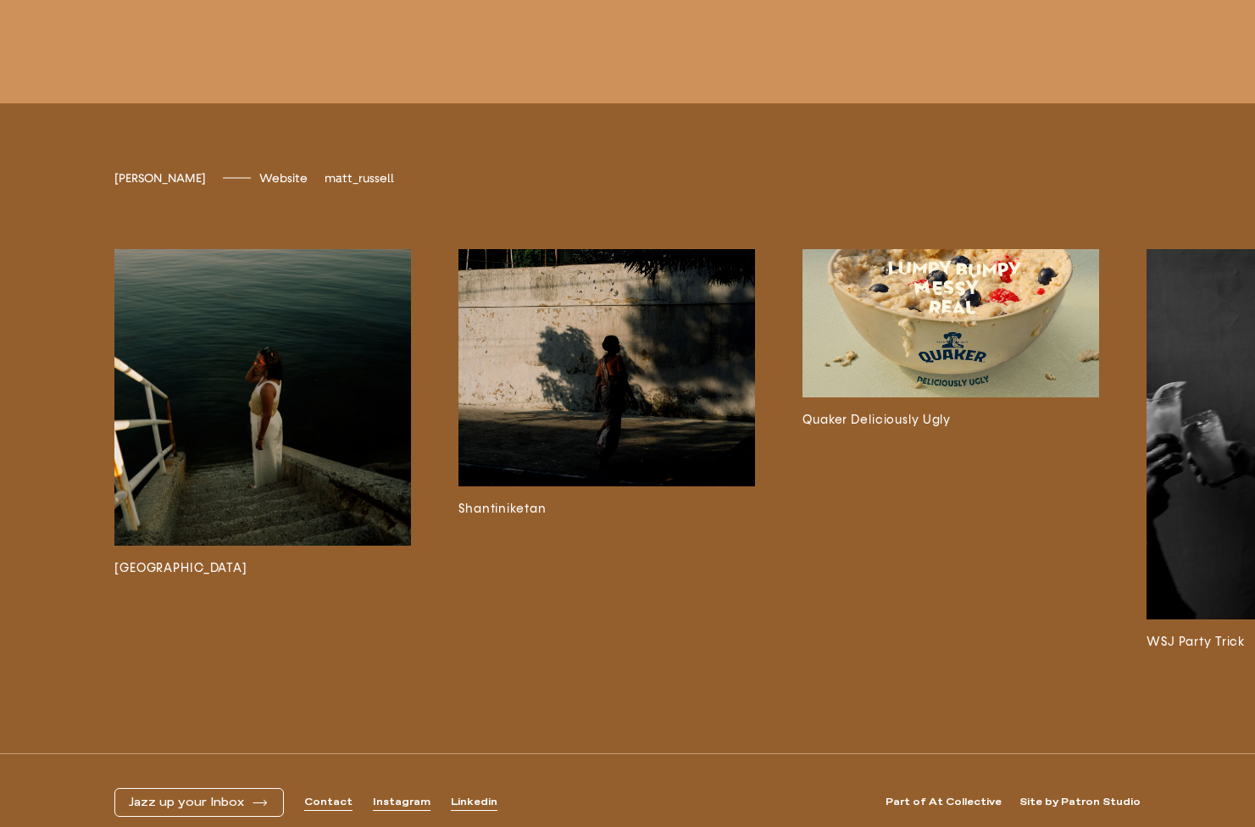
click at [332, 186] on span "matt_russell" at bounding box center [359, 178] width 69 height 14
